Goal: Task Accomplishment & Management: Use online tool/utility

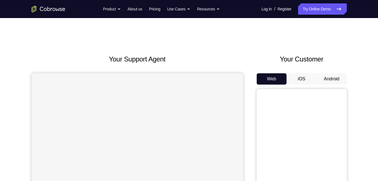
click at [336, 78] on button "Android" at bounding box center [332, 78] width 30 height 11
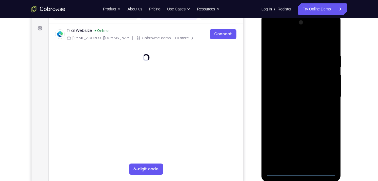
click at [303, 171] on div at bounding box center [301, 97] width 71 height 158
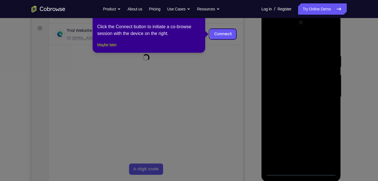
click at [113, 48] on button "Maybe later" at bounding box center [106, 44] width 19 height 7
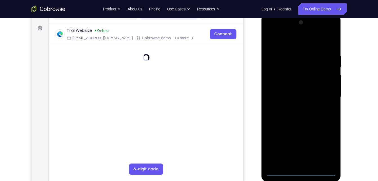
click at [327, 147] on div at bounding box center [301, 97] width 71 height 158
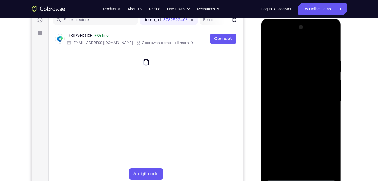
scroll to position [76, 0]
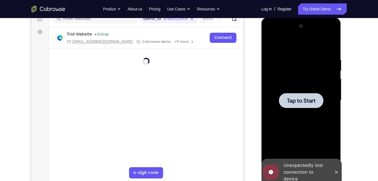
click at [298, 96] on div at bounding box center [301, 100] width 45 height 15
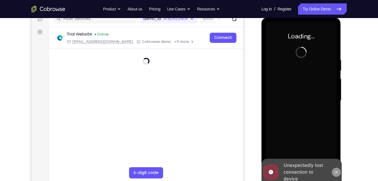
click at [338, 171] on icon at bounding box center [337, 172] width 3 height 3
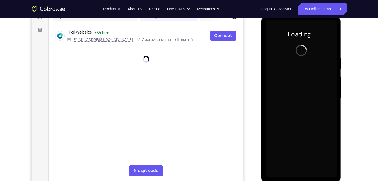
scroll to position [78, 0]
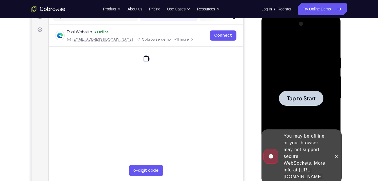
click at [313, 88] on div at bounding box center [301, 98] width 71 height 158
click at [309, 106] on div at bounding box center [301, 98] width 71 height 158
click at [338, 155] on button at bounding box center [336, 156] width 9 height 9
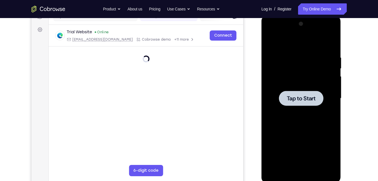
click at [312, 92] on div at bounding box center [301, 98] width 45 height 15
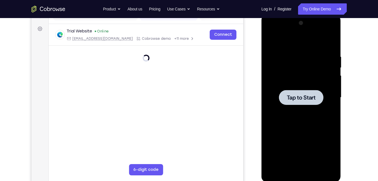
click at [323, 90] on div at bounding box center [301, 97] width 45 height 15
click at [302, 43] on div at bounding box center [301, 98] width 71 height 158
click at [301, 91] on div at bounding box center [301, 97] width 45 height 15
click at [307, 104] on div at bounding box center [301, 97] width 45 height 15
click at [300, 98] on span "Tap to Start" at bounding box center [301, 98] width 29 height 6
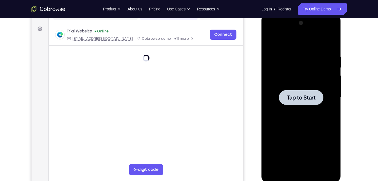
click at [300, 98] on span "Tap to Start" at bounding box center [301, 98] width 29 height 6
click at [327, 10] on link "Try Online Demo" at bounding box center [322, 8] width 48 height 11
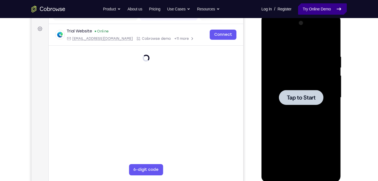
click at [328, 10] on link "Try Online Demo" at bounding box center [322, 8] width 48 height 11
click at [248, 33] on div "Your Support Agent Your Customer Web iOS Android" at bounding box center [190, 79] width 316 height 208
click at [308, 99] on span "Tap to Start" at bounding box center [301, 98] width 29 height 6
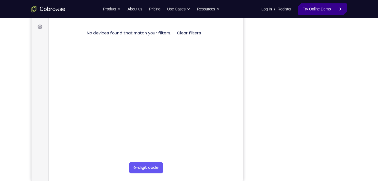
scroll to position [82, 0]
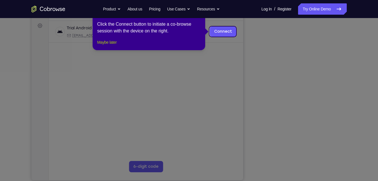
click at [111, 46] on button "Maybe later" at bounding box center [106, 42] width 19 height 7
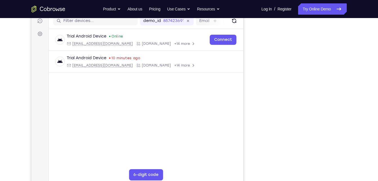
scroll to position [74, 0]
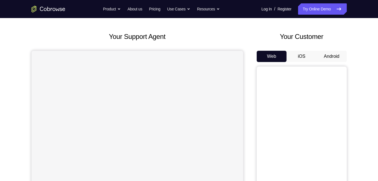
scroll to position [21, 0]
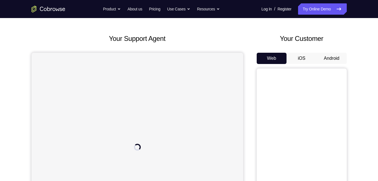
click at [333, 56] on button "Android" at bounding box center [332, 58] width 30 height 11
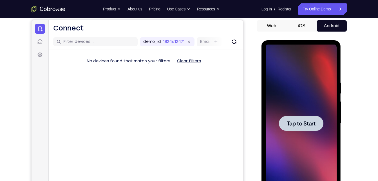
scroll to position [0, 0]
click at [302, 128] on div at bounding box center [301, 123] width 45 height 15
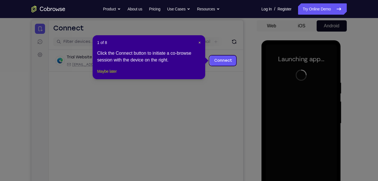
click at [104, 75] on button "Maybe later" at bounding box center [106, 71] width 19 height 7
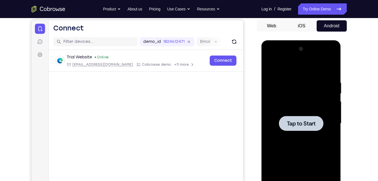
click at [301, 113] on div at bounding box center [301, 124] width 71 height 158
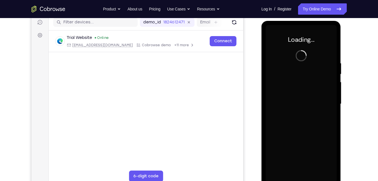
scroll to position [74, 0]
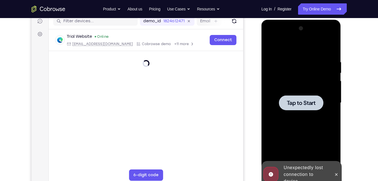
click at [309, 107] on div at bounding box center [301, 102] width 45 height 15
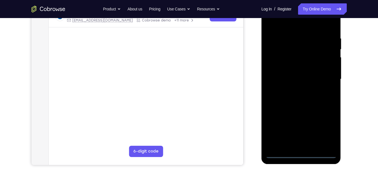
scroll to position [90, 0]
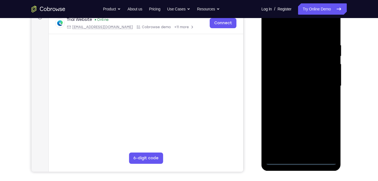
click at [300, 160] on div at bounding box center [301, 86] width 71 height 158
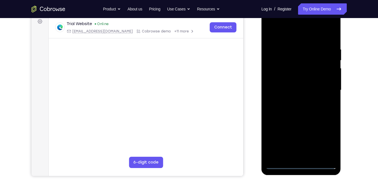
click at [326, 141] on div at bounding box center [301, 90] width 71 height 158
click at [327, 142] on div at bounding box center [301, 90] width 71 height 158
click at [308, 115] on div at bounding box center [301, 90] width 71 height 158
click at [324, 24] on div at bounding box center [301, 90] width 71 height 158
click at [280, 24] on div at bounding box center [301, 90] width 71 height 158
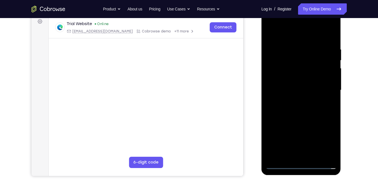
click at [322, 91] on div at bounding box center [301, 90] width 71 height 158
click at [296, 100] on div at bounding box center [301, 90] width 71 height 158
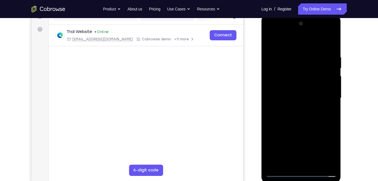
scroll to position [78, 0]
click at [304, 93] on div at bounding box center [301, 98] width 71 height 158
click at [301, 86] on div at bounding box center [301, 98] width 71 height 158
click at [298, 98] on div at bounding box center [301, 98] width 71 height 158
click at [312, 165] on div at bounding box center [301, 98] width 71 height 158
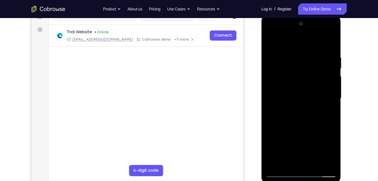
click at [298, 127] on div at bounding box center [301, 98] width 71 height 158
click at [309, 96] on div at bounding box center [301, 98] width 71 height 158
click at [330, 109] on div at bounding box center [301, 98] width 71 height 158
click at [332, 152] on div at bounding box center [301, 98] width 71 height 158
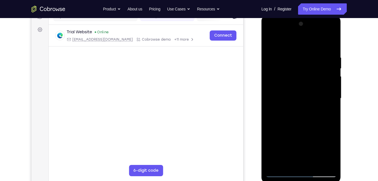
click at [331, 112] on div at bounding box center [301, 98] width 71 height 158
click at [269, 40] on div at bounding box center [301, 98] width 71 height 158
click at [300, 94] on div at bounding box center [301, 98] width 71 height 158
click at [326, 111] on div at bounding box center [301, 98] width 71 height 158
click at [276, 43] on div at bounding box center [301, 98] width 71 height 158
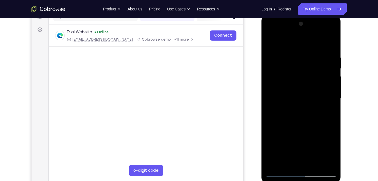
click at [279, 96] on div at bounding box center [301, 98] width 71 height 158
click at [284, 40] on div at bounding box center [301, 98] width 71 height 158
click at [281, 42] on div at bounding box center [301, 98] width 71 height 158
click at [279, 41] on div at bounding box center [301, 98] width 71 height 158
click at [273, 85] on div at bounding box center [301, 98] width 71 height 158
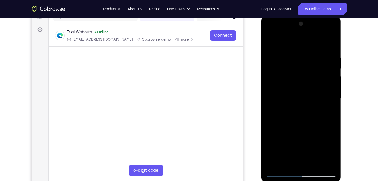
click at [327, 70] on div at bounding box center [301, 98] width 71 height 158
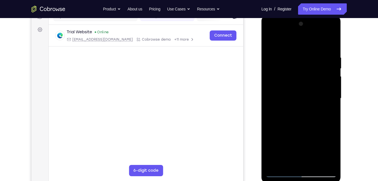
click at [327, 70] on div at bounding box center [301, 98] width 71 height 158
click at [331, 27] on div at bounding box center [301, 98] width 71 height 158
click at [273, 41] on div at bounding box center [301, 98] width 71 height 158
click at [272, 40] on div at bounding box center [301, 98] width 71 height 158
click at [273, 40] on div at bounding box center [301, 98] width 71 height 158
